Goal: Task Accomplishment & Management: Use online tool/utility

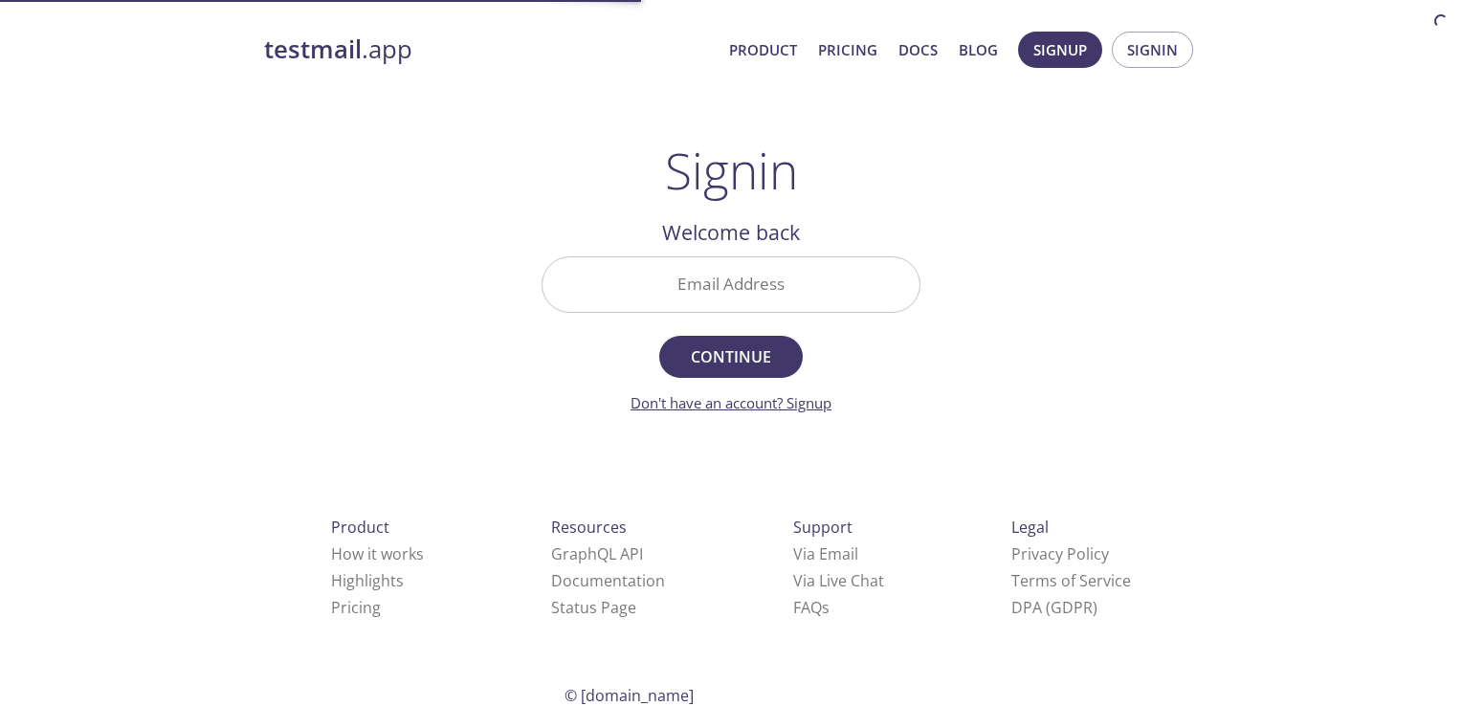
click at [805, 402] on link "Don't have an account? Signup" at bounding box center [731, 402] width 201 height 19
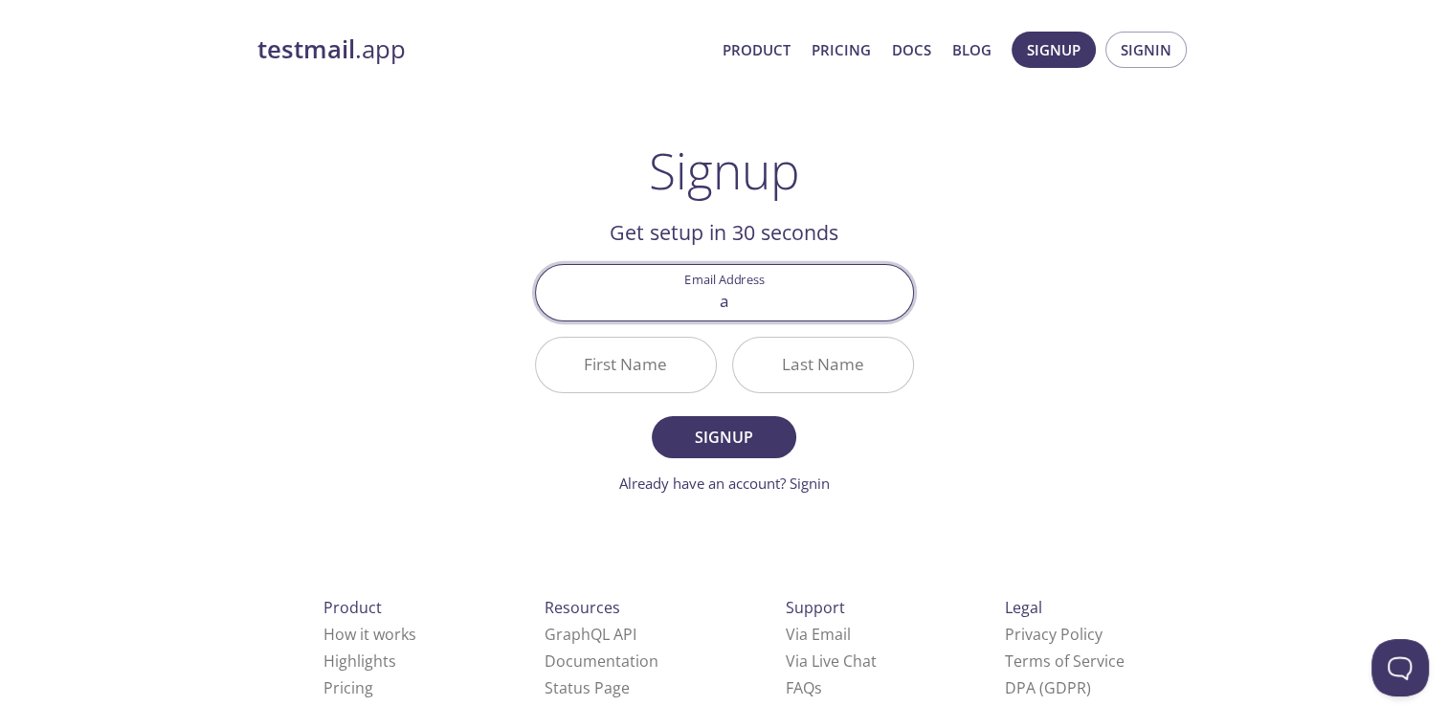
type input "alberthfebrero@gmail.com"
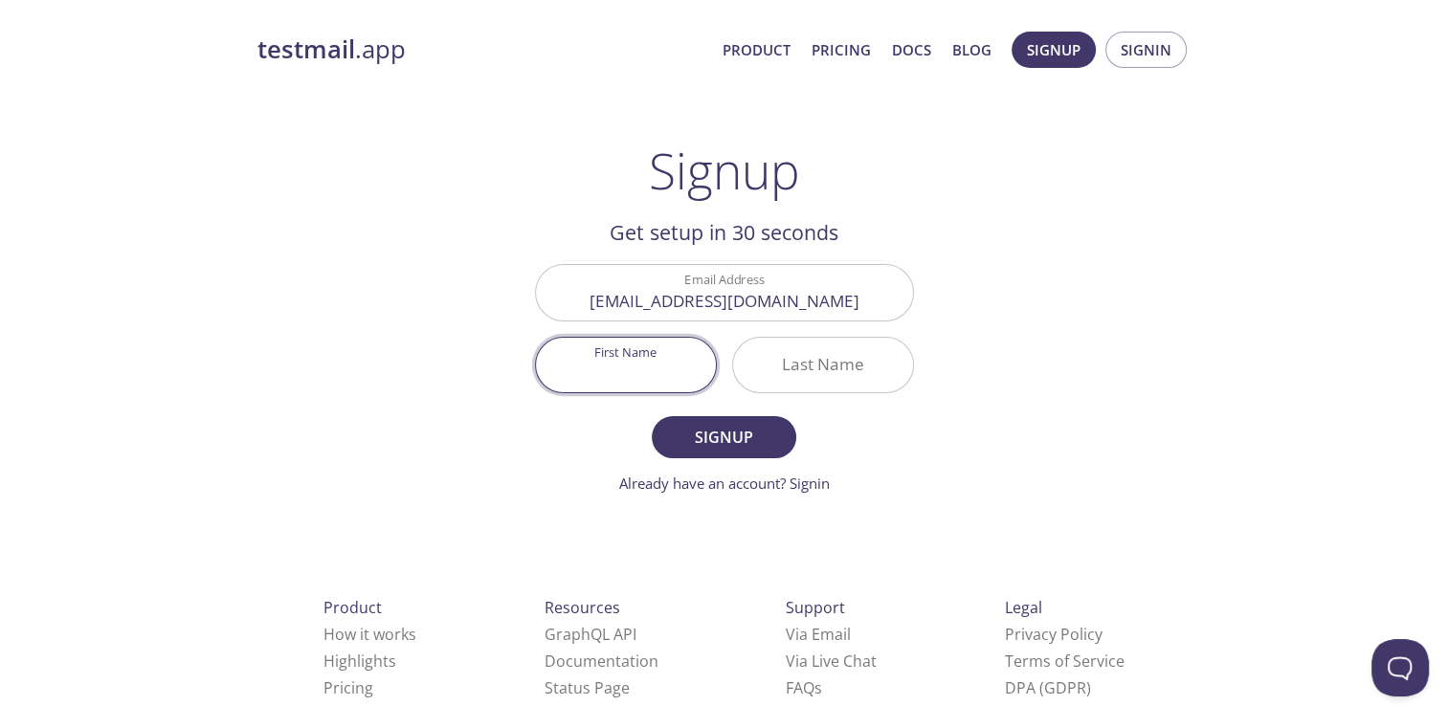
click at [587, 364] on input "First Name" at bounding box center [626, 365] width 180 height 55
type input "Alberth"
click at [819, 350] on input "Last Name" at bounding box center [823, 365] width 180 height 55
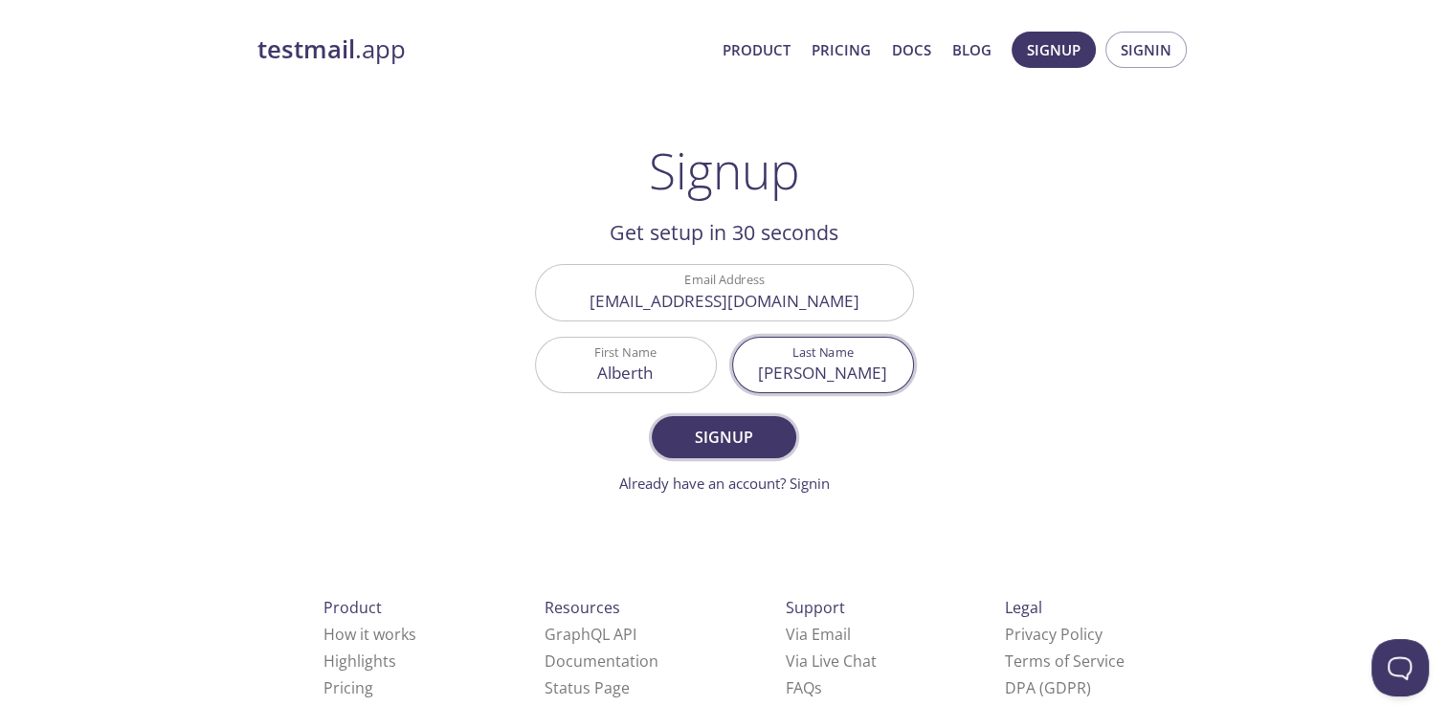
type input "reyes"
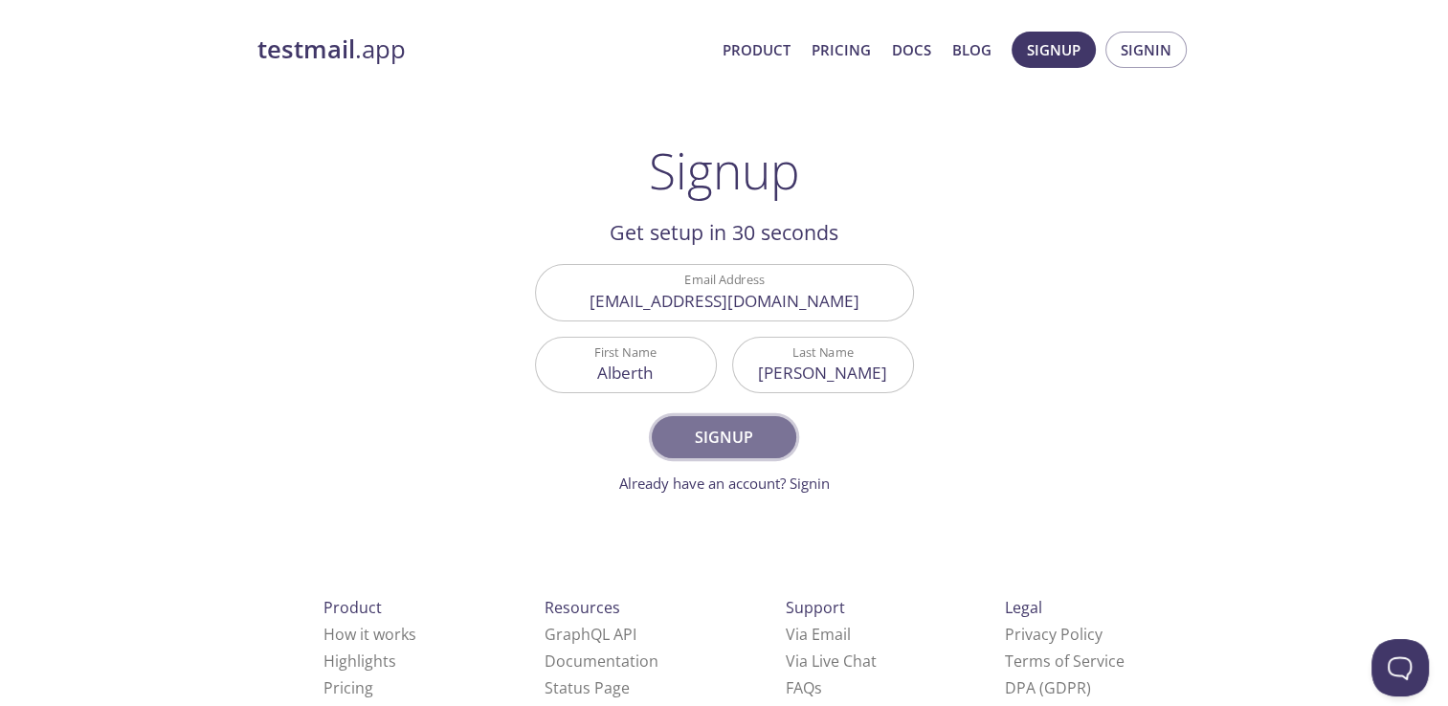
click at [753, 434] on span "Signup" at bounding box center [723, 437] width 101 height 27
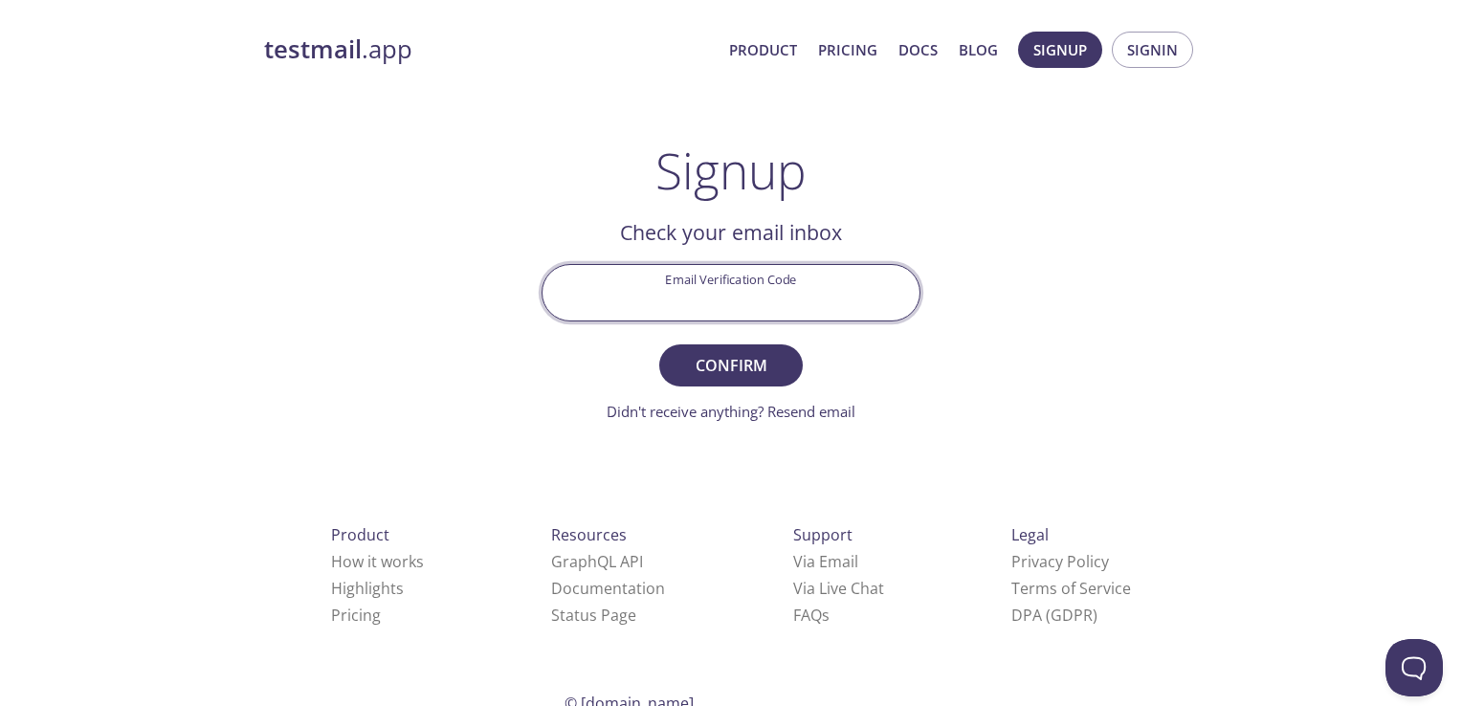
click at [747, 299] on input "Email Verification Code" at bounding box center [731, 292] width 377 height 55
type input "MJCEM3N"
click at [758, 356] on span "Confirm" at bounding box center [730, 365] width 101 height 27
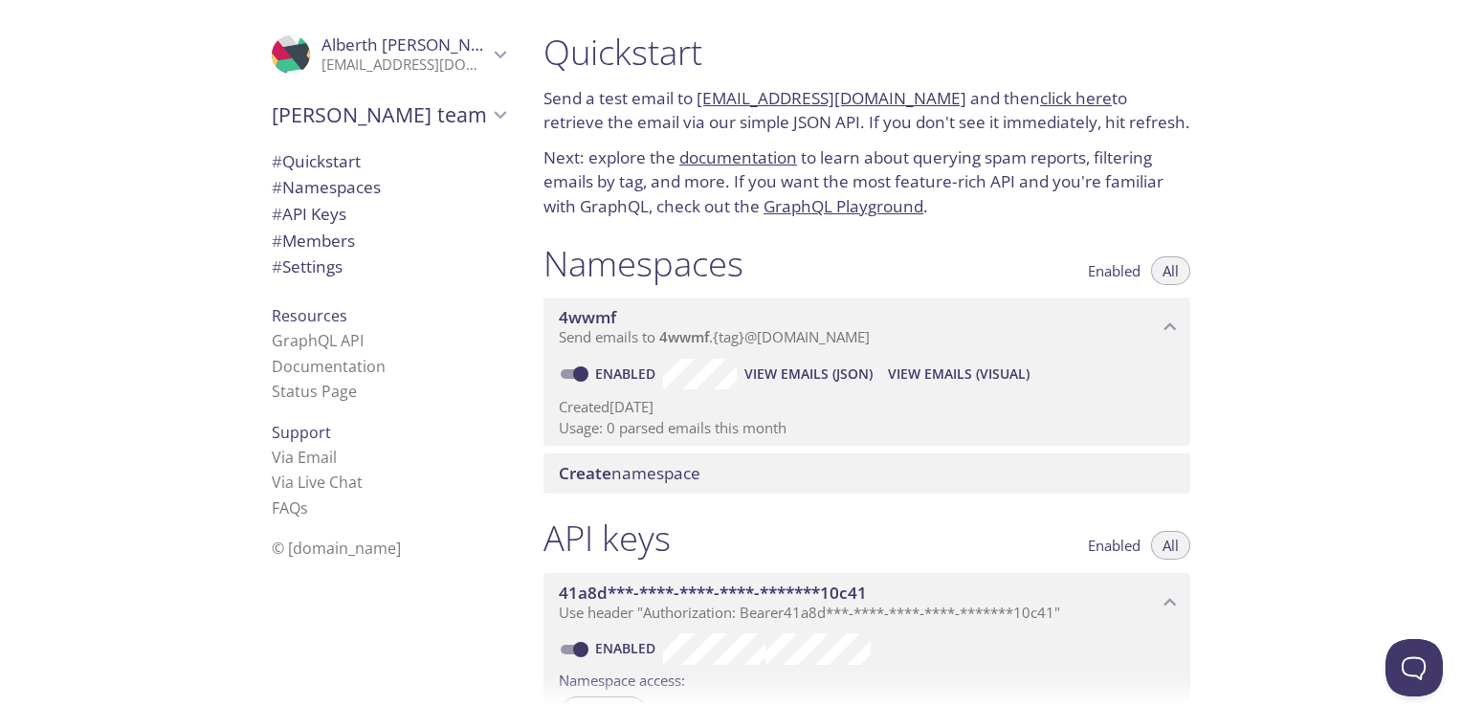
click at [689, 475] on span "Create namespace" at bounding box center [630, 473] width 142 height 22
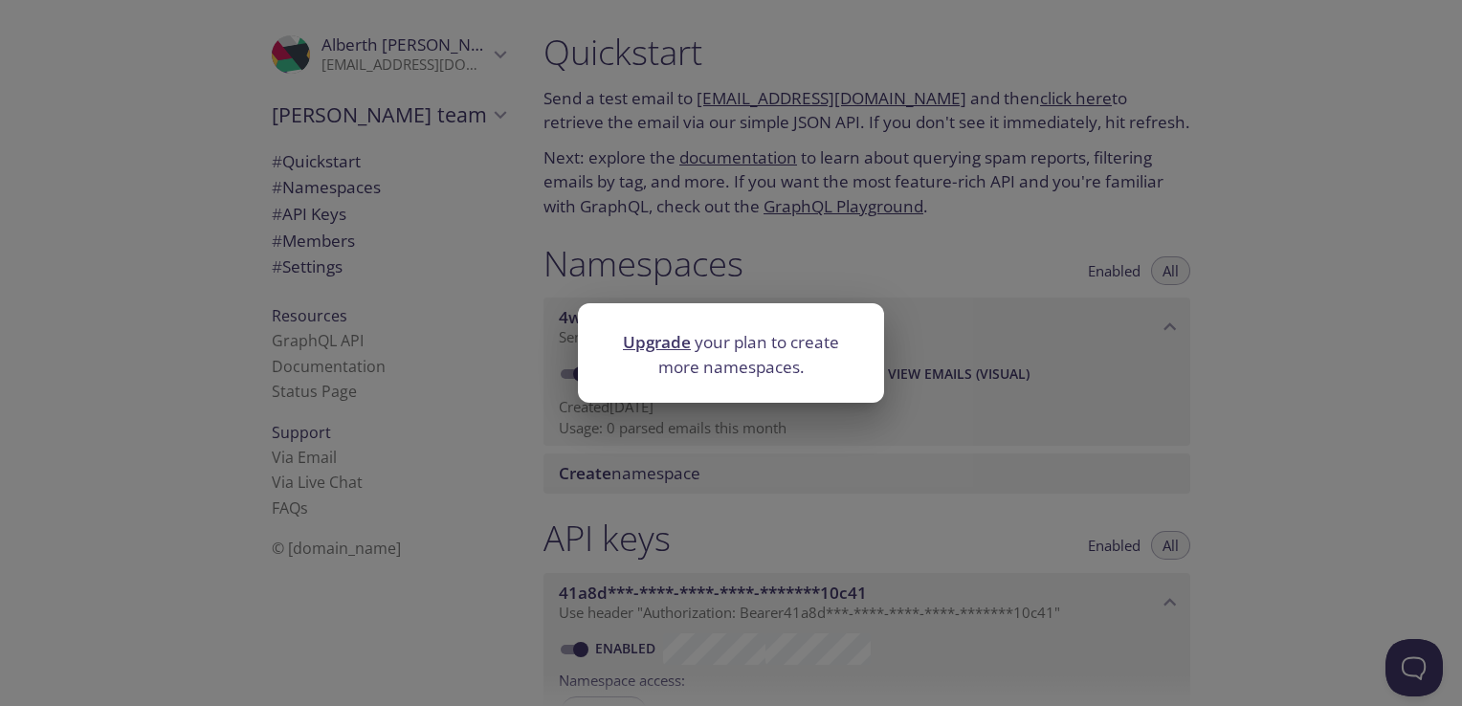
click at [1299, 392] on div "Upgrade your plan to create more namespaces." at bounding box center [731, 353] width 1462 height 706
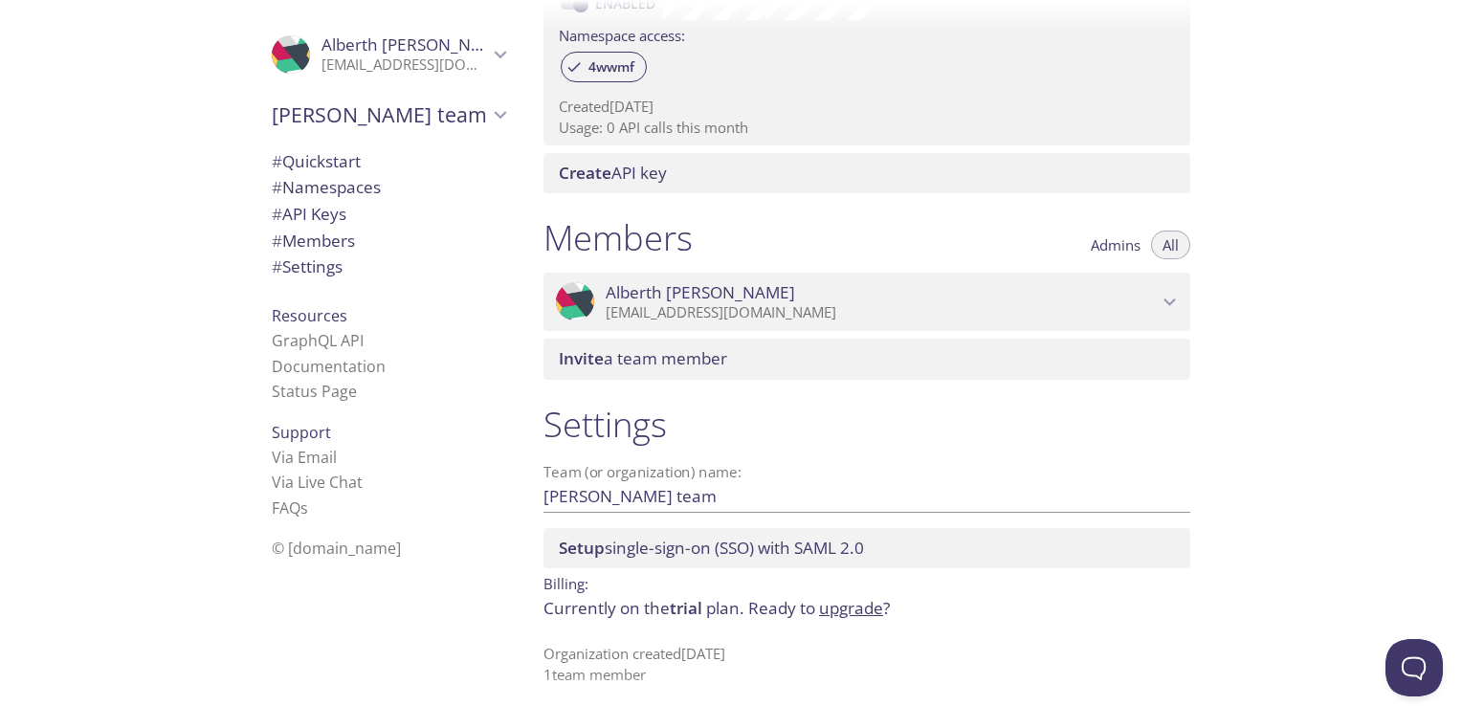
scroll to position [655, 0]
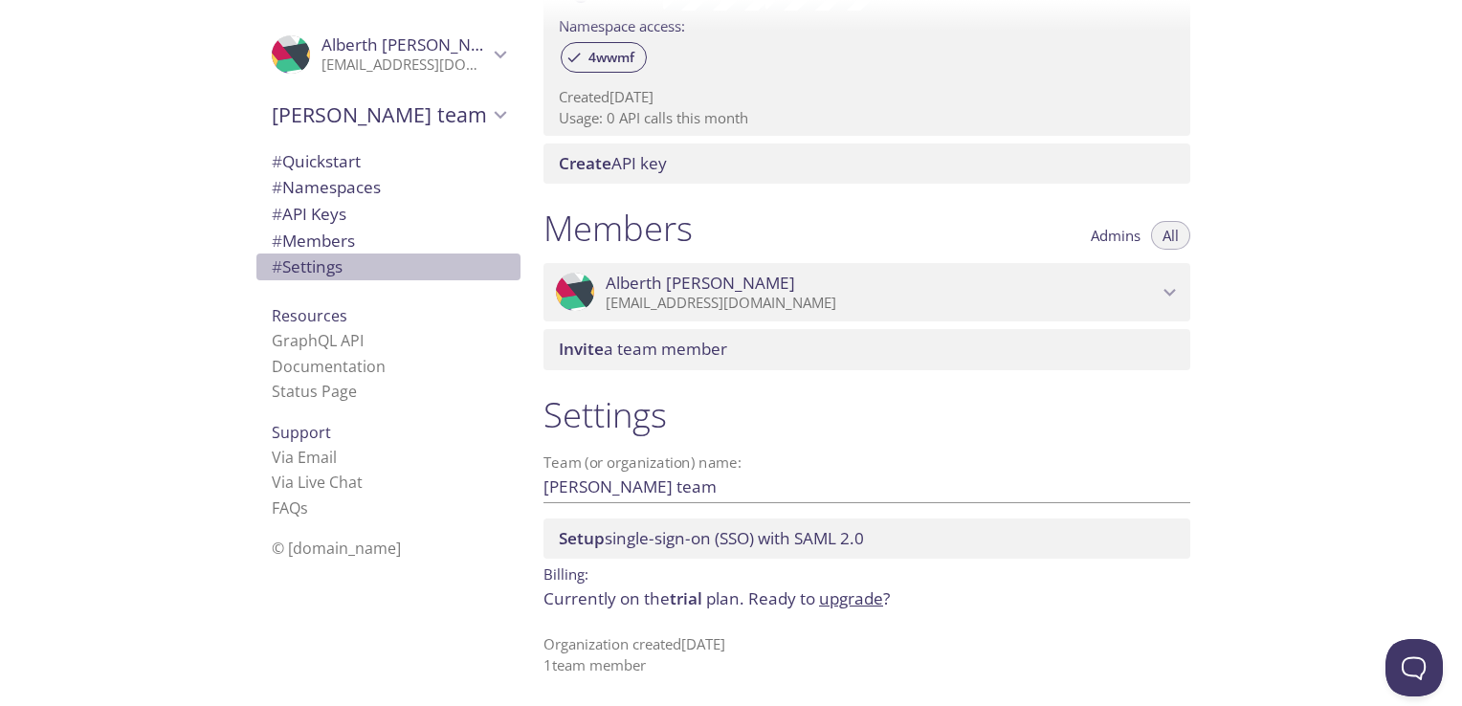
click at [314, 270] on span "# Settings" at bounding box center [307, 267] width 71 height 22
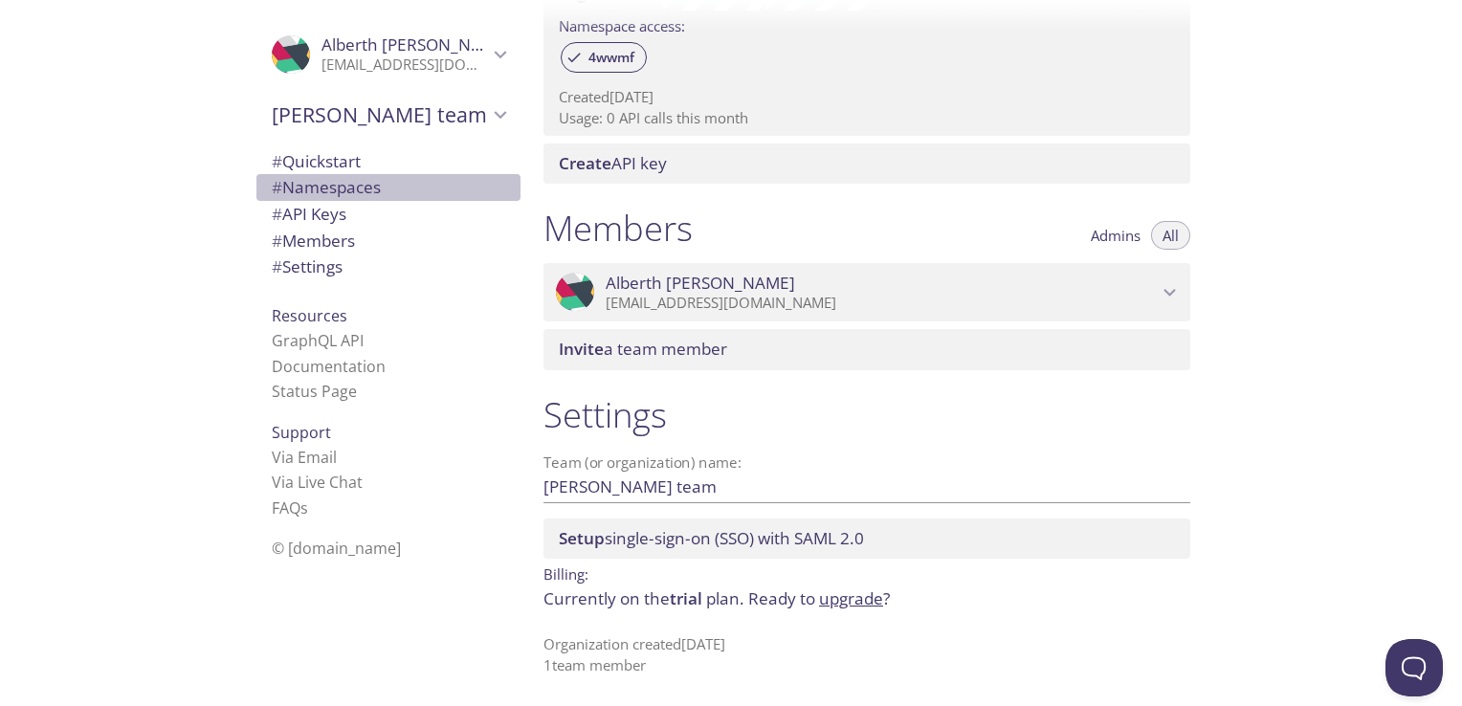
click at [320, 197] on span "# Namespaces" at bounding box center [326, 187] width 109 height 22
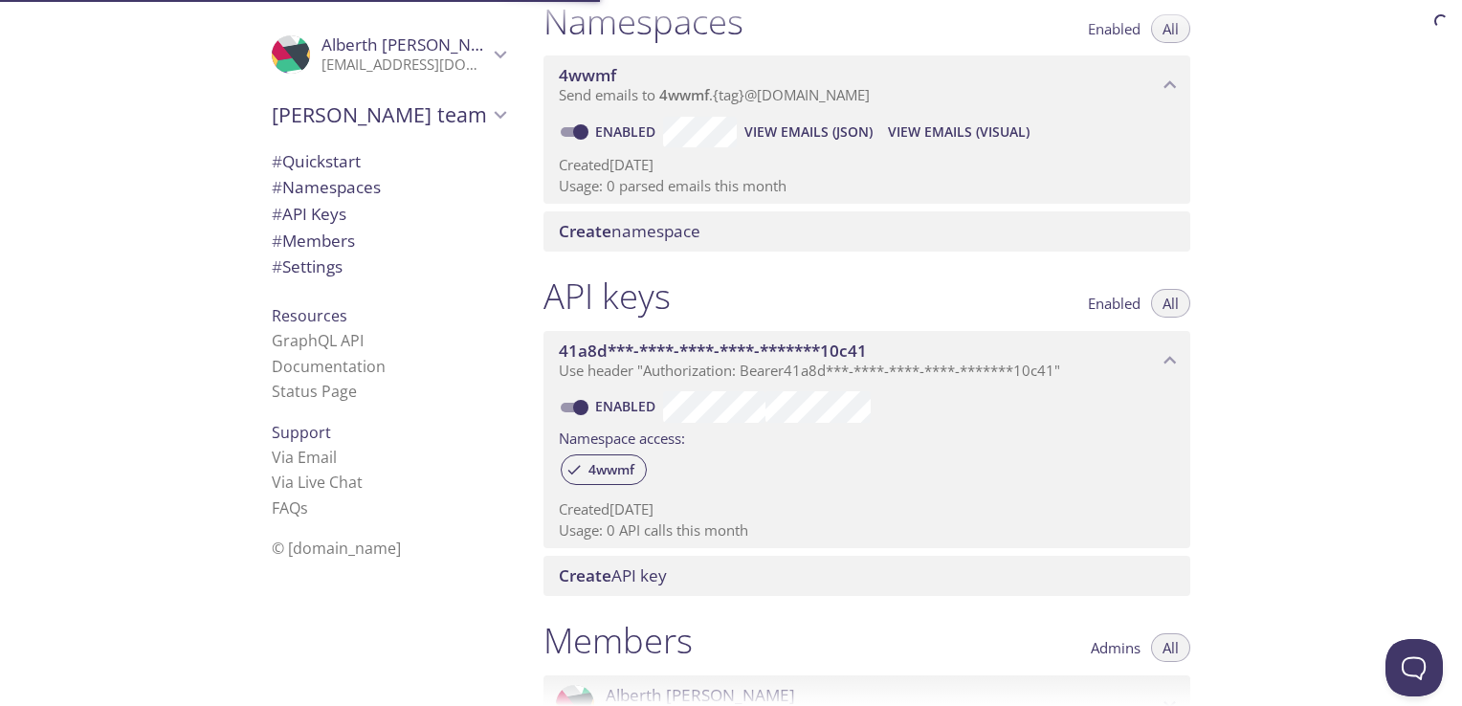
scroll to position [241, 0]
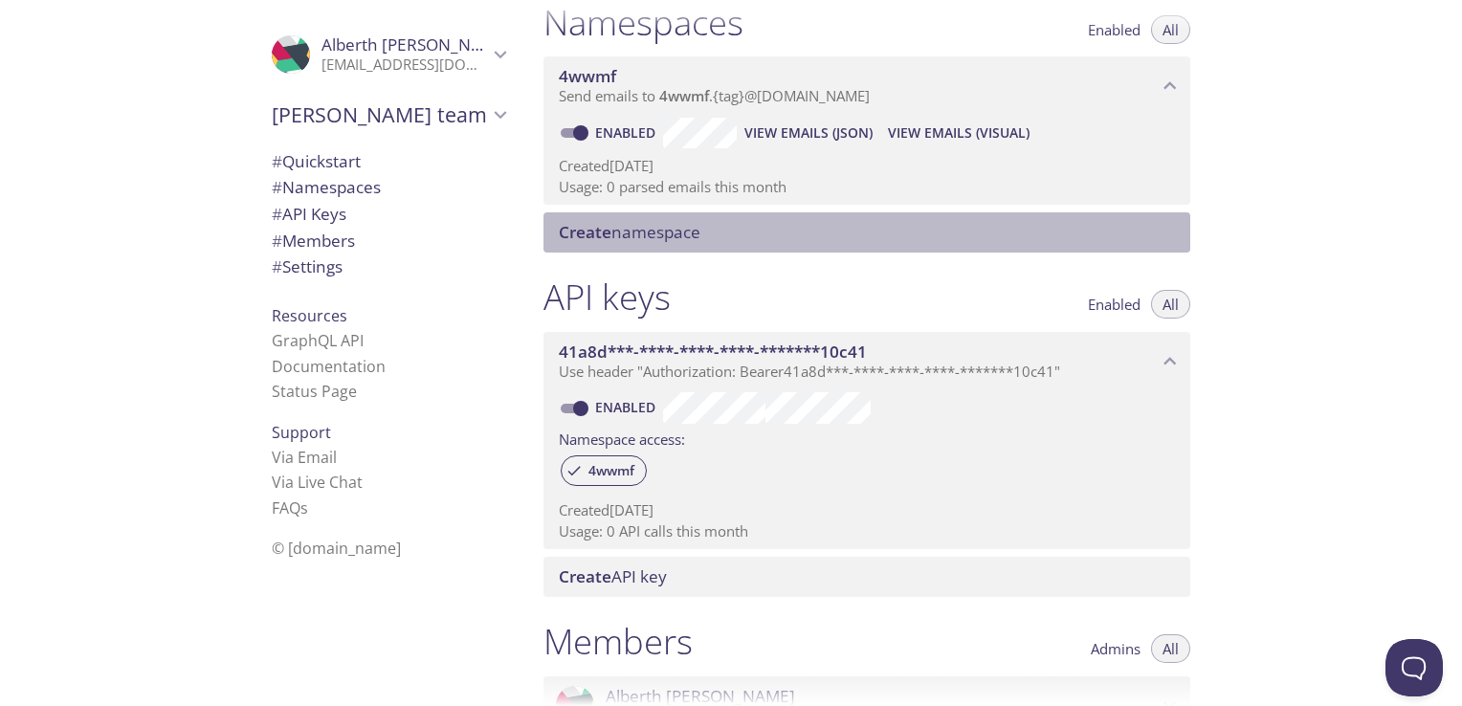
click at [638, 232] on span "Create namespace" at bounding box center [630, 232] width 142 height 22
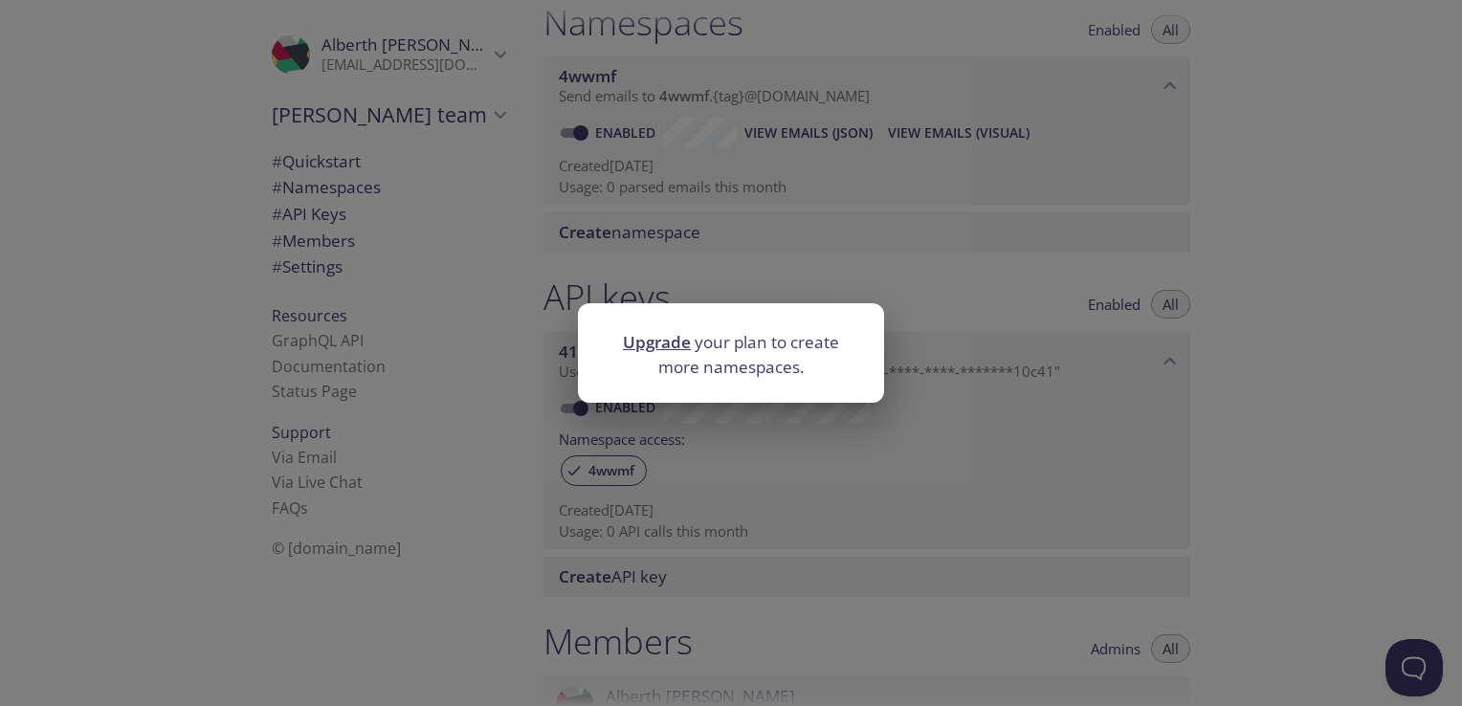
click at [652, 350] on link "Upgrade" at bounding box center [657, 342] width 68 height 22
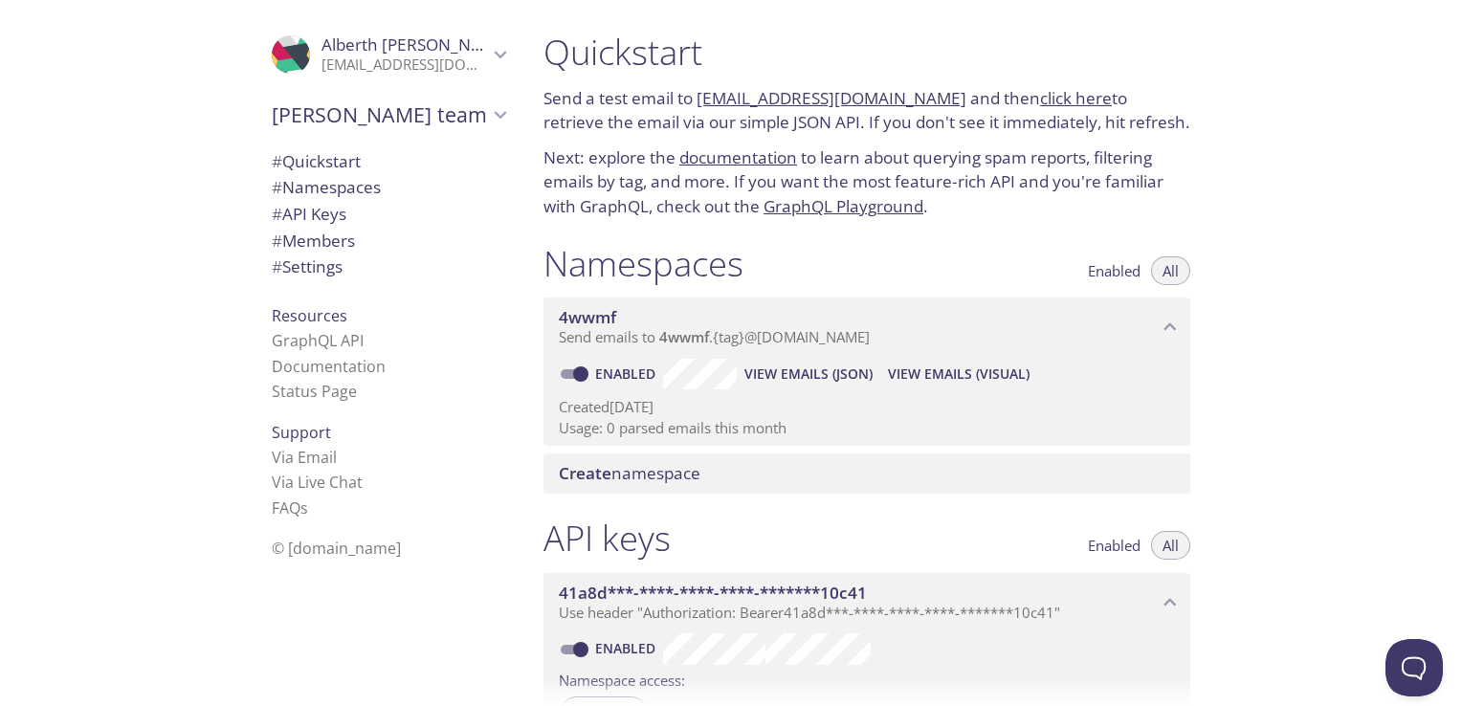
click at [904, 379] on span "View Emails (Visual)" at bounding box center [959, 374] width 142 height 23
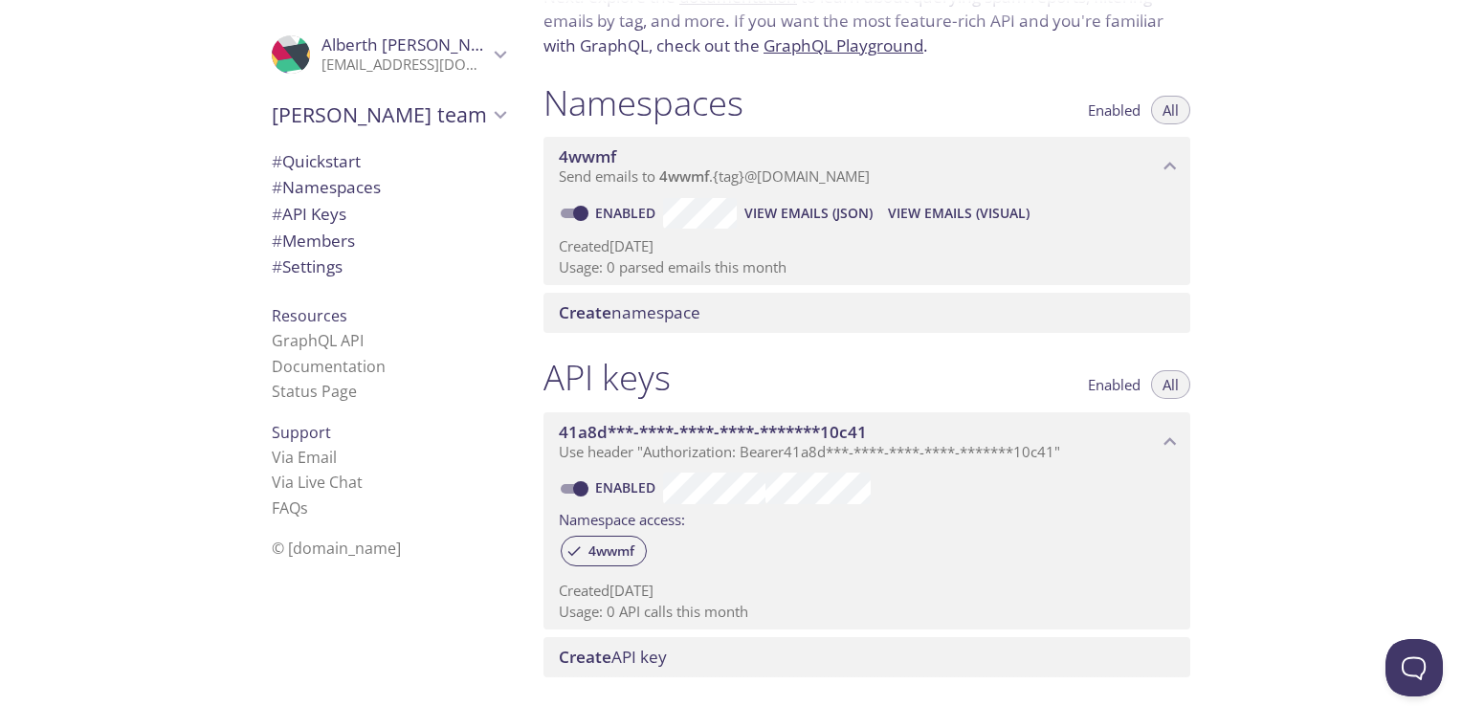
scroll to position [145, 0]
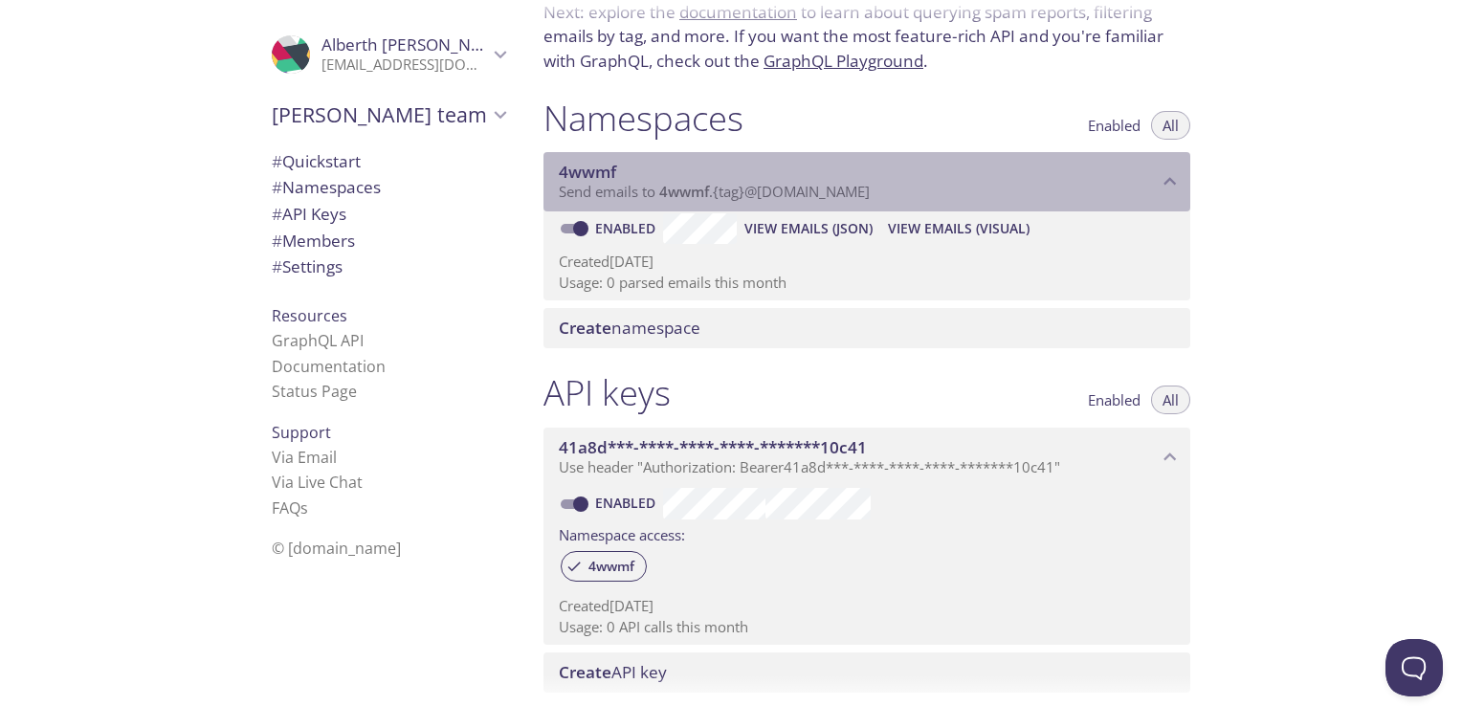
click at [666, 184] on span "4wwmf" at bounding box center [684, 191] width 50 height 19
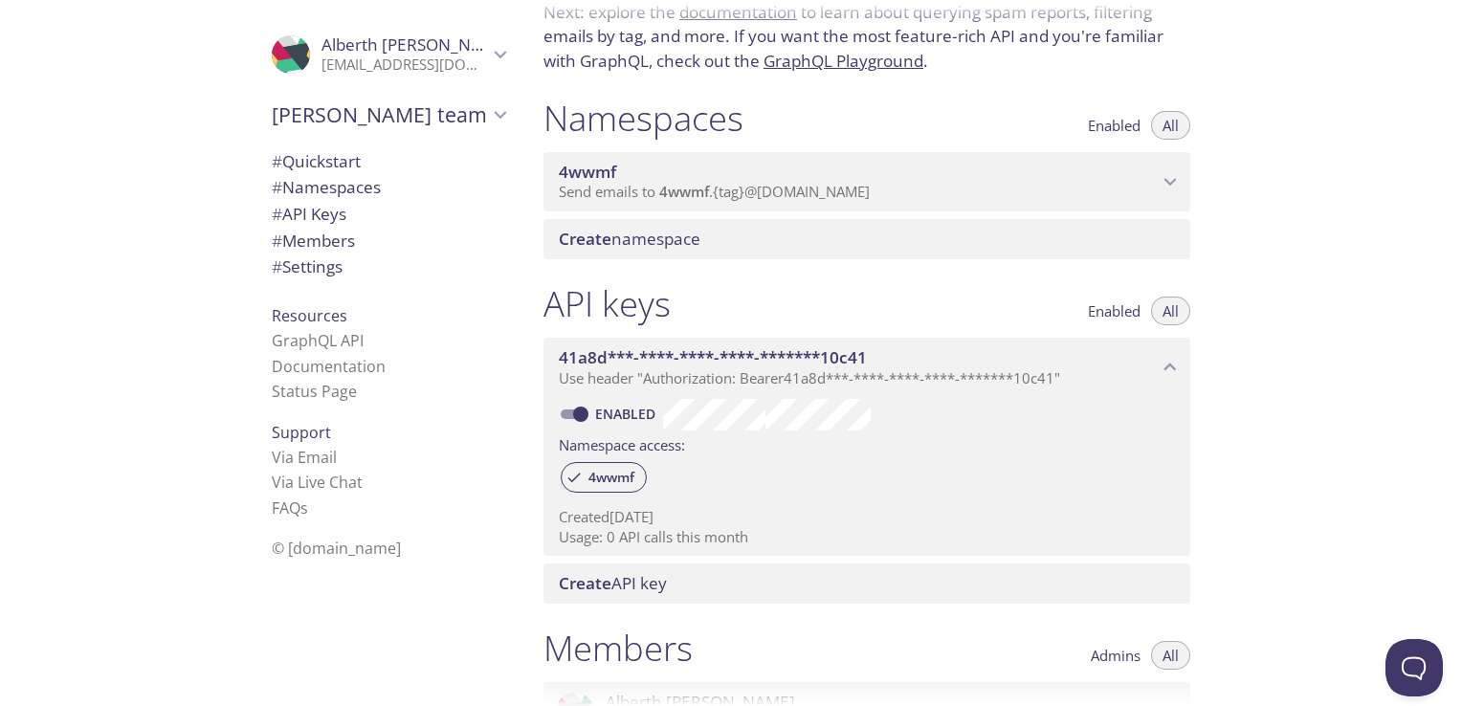
click at [666, 184] on span "4wwmf" at bounding box center [684, 191] width 50 height 19
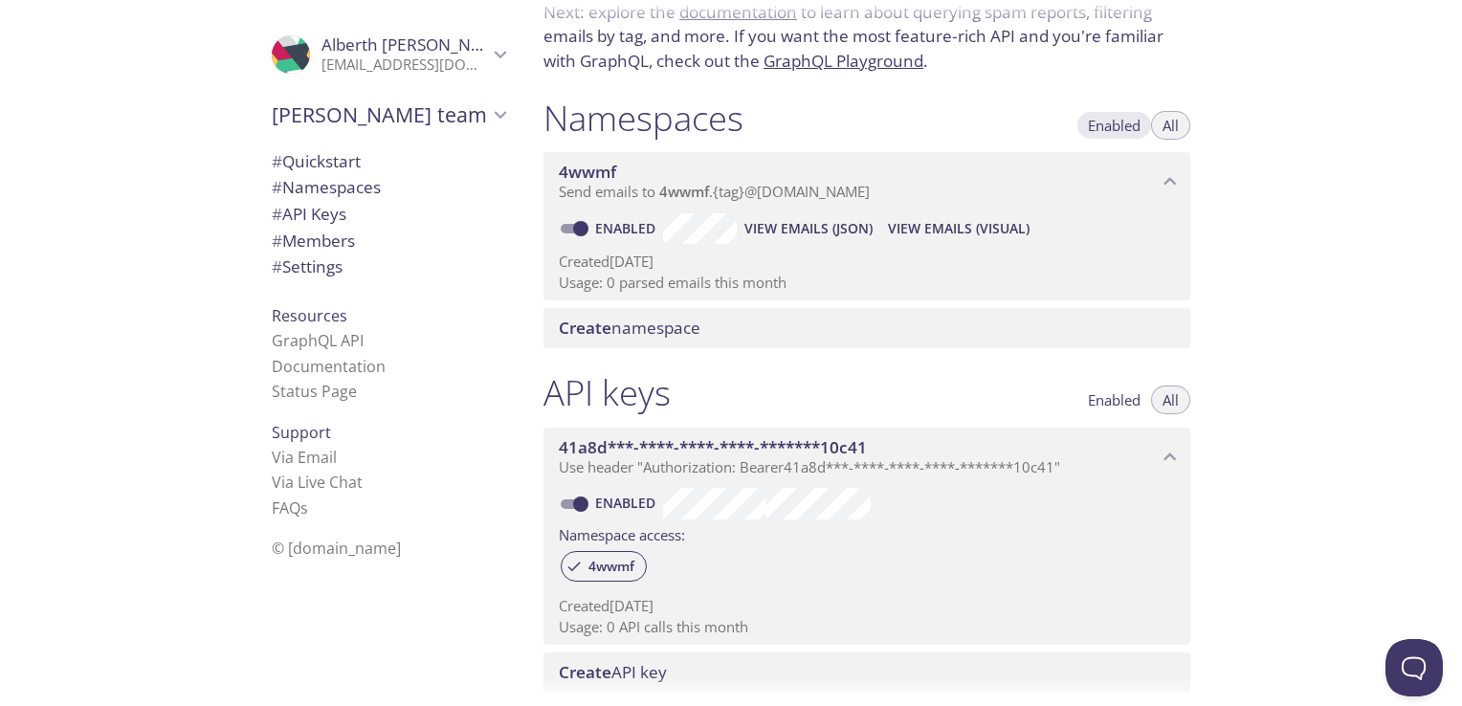
click at [1108, 134] on button "Enabled" at bounding box center [1115, 125] width 76 height 29
click at [1168, 125] on span "All" at bounding box center [1171, 125] width 16 height 0
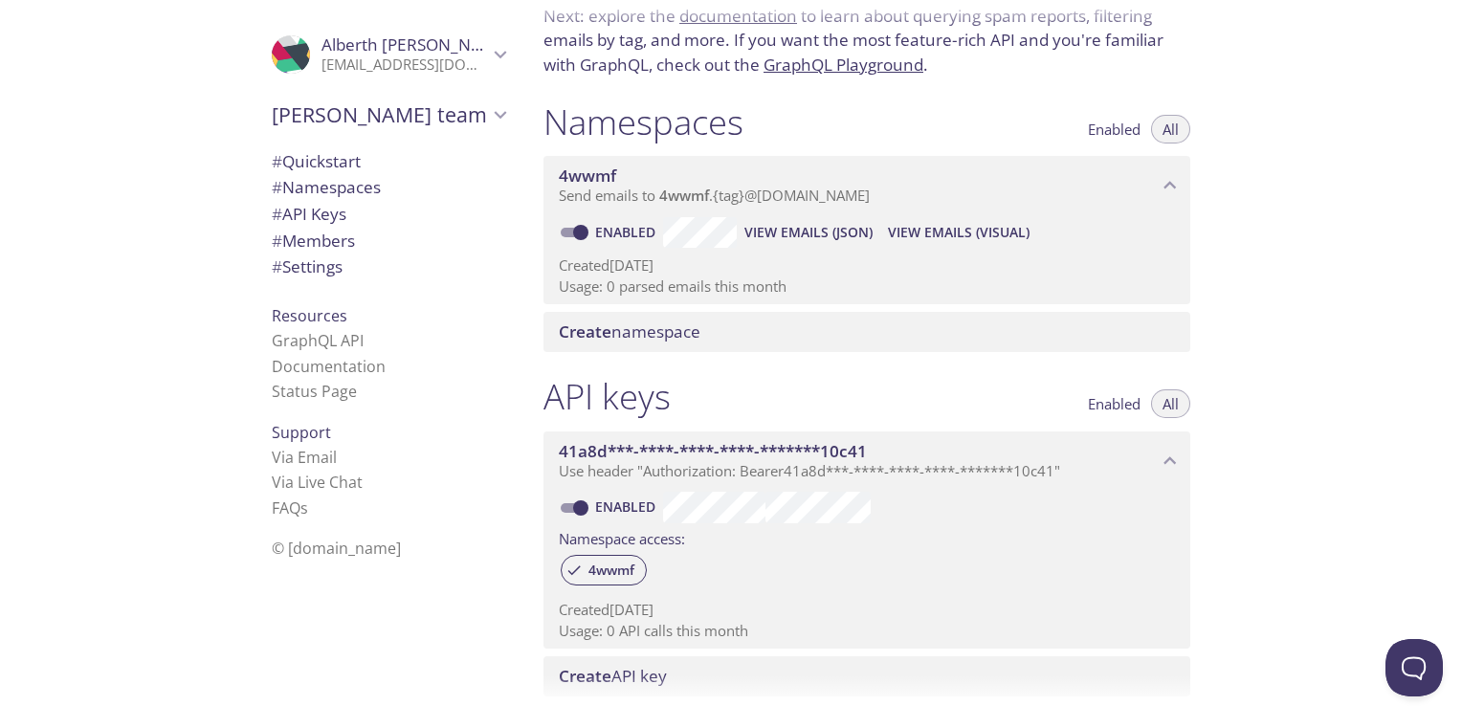
scroll to position [0, 0]
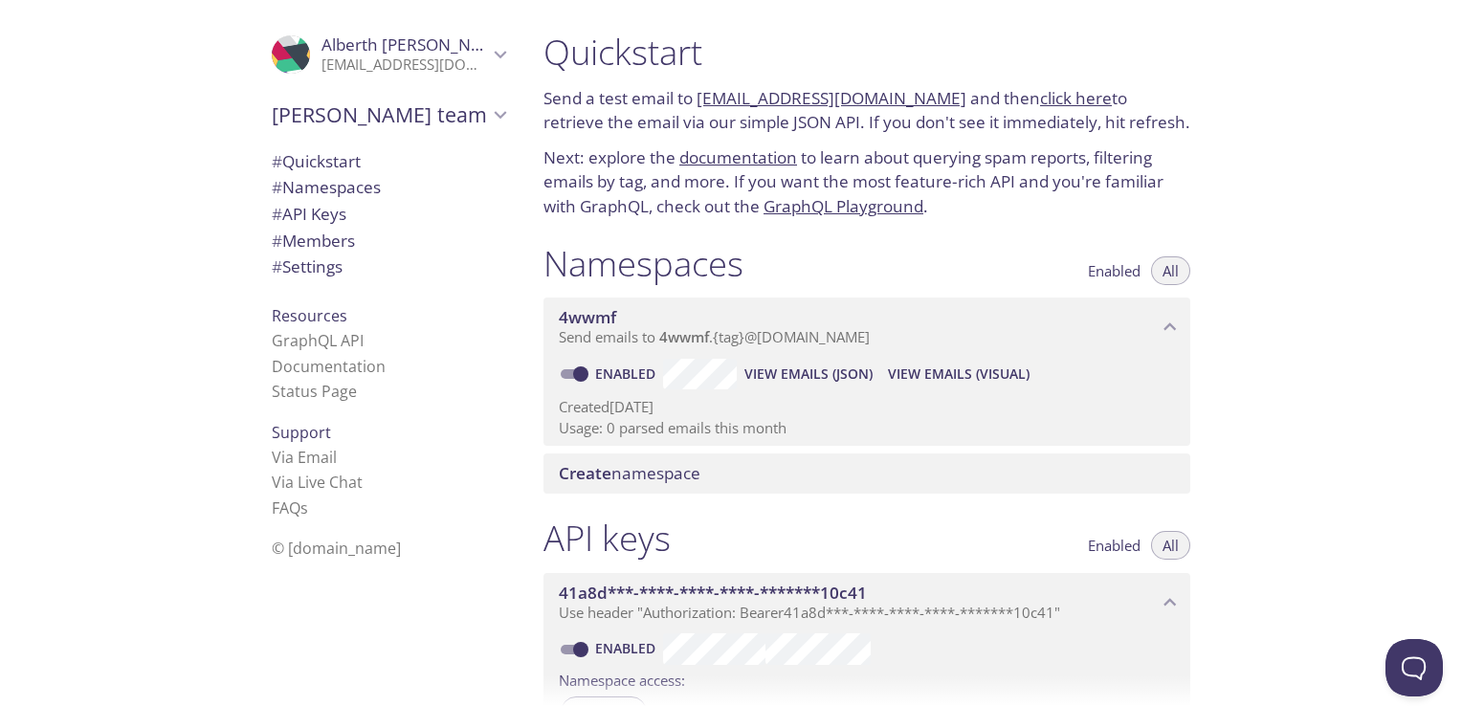
click at [324, 157] on span "# Quickstart" at bounding box center [316, 161] width 89 height 22
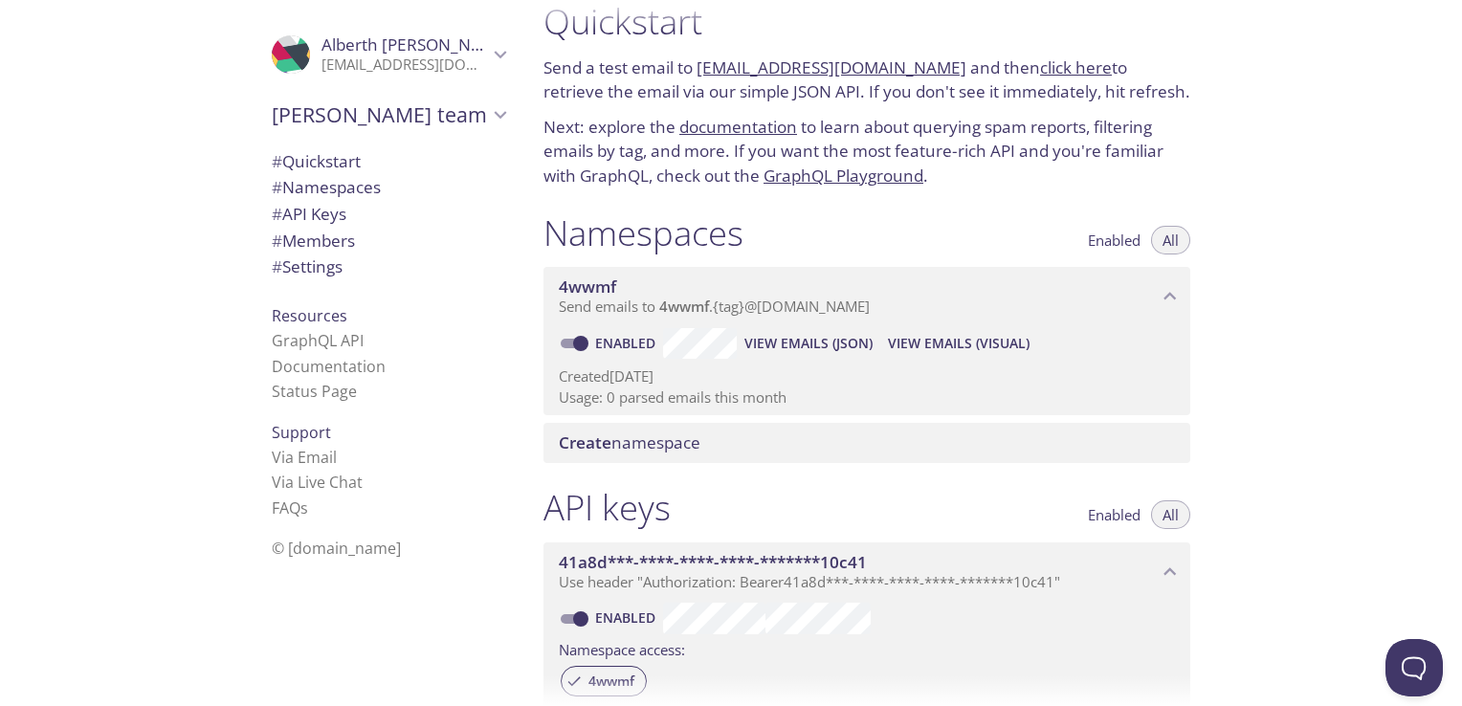
click at [767, 63] on link "4wwmf.test@inbox.testmail.app" at bounding box center [832, 67] width 270 height 22
click at [1053, 67] on link "click here" at bounding box center [1076, 67] width 72 height 22
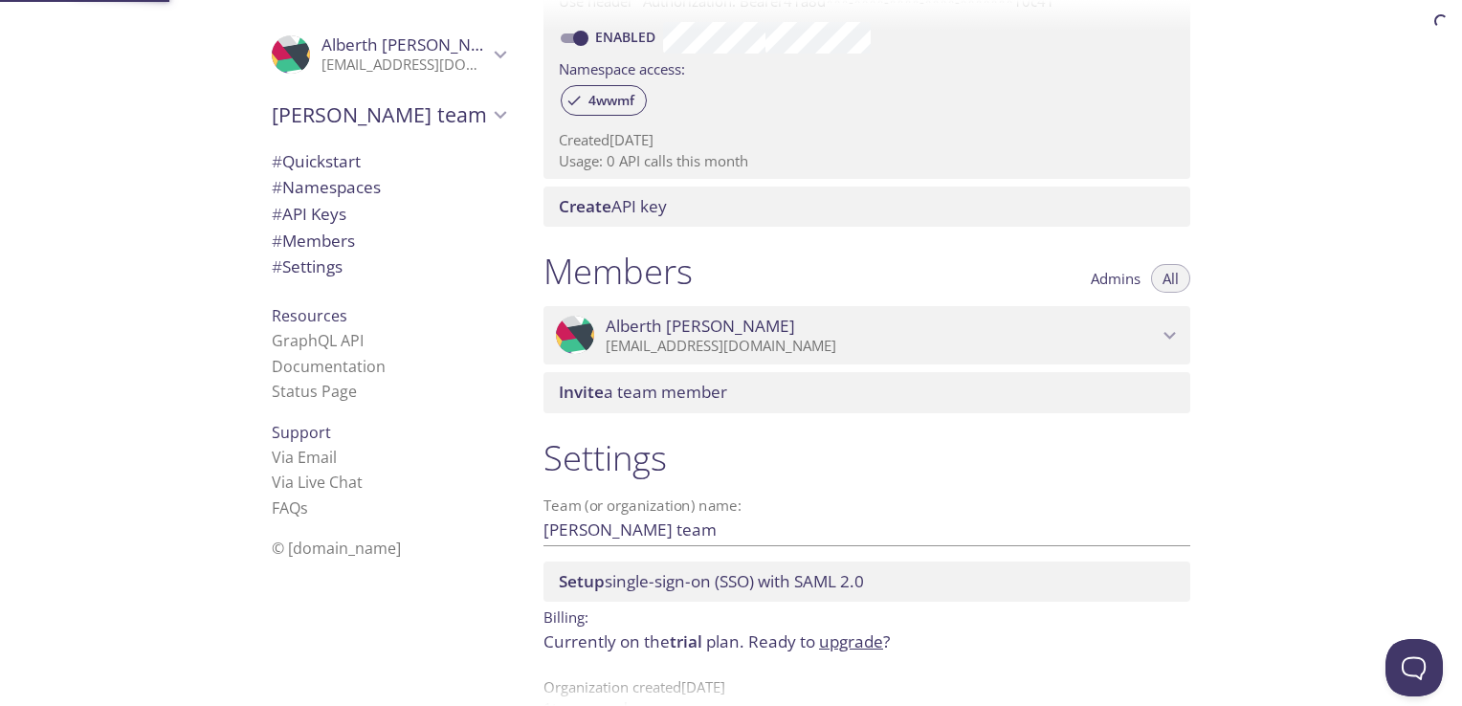
scroll to position [654, 0]
